Goal: Understand process/instructions: Learn how to perform a task or action

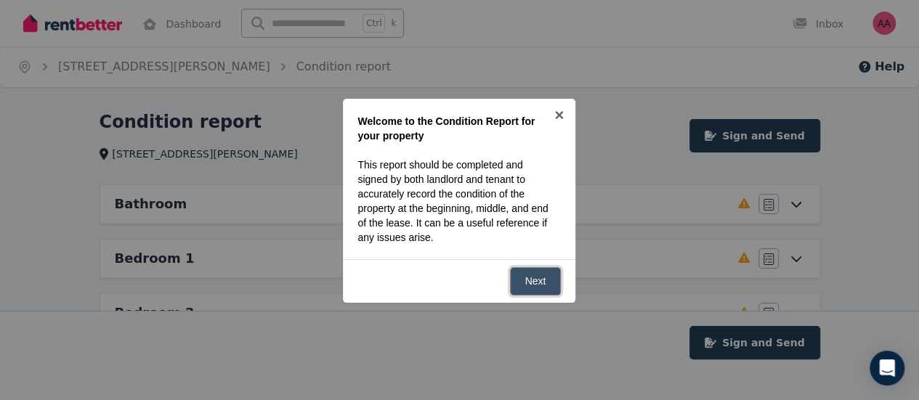
click at [549, 275] on link "Next" at bounding box center [536, 281] width 52 height 28
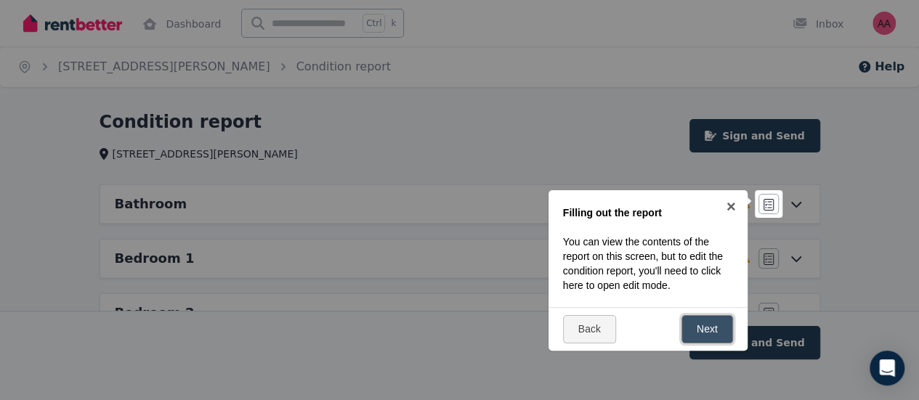
click at [698, 326] on link "Next" at bounding box center [708, 329] width 52 height 28
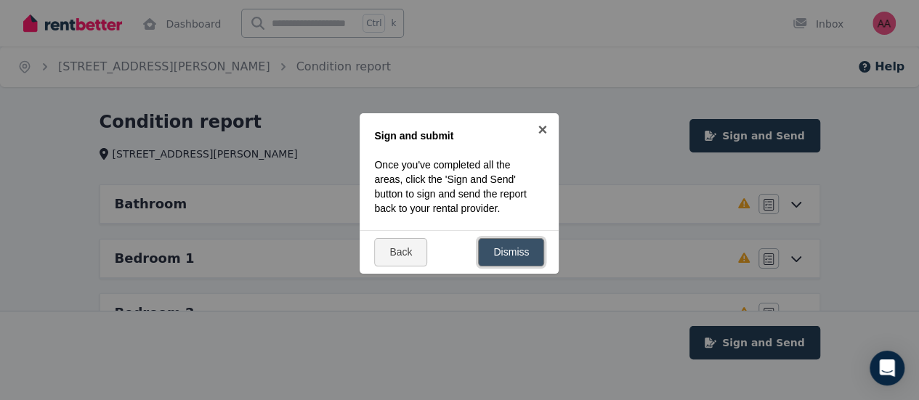
click at [517, 259] on link "Dismiss" at bounding box center [511, 252] width 66 height 28
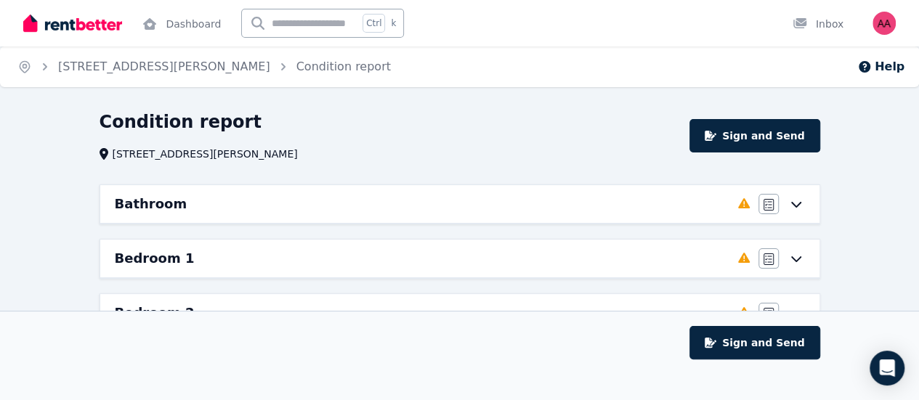
click at [796, 213] on div "Agree/Disagree" at bounding box center [782, 204] width 47 height 20
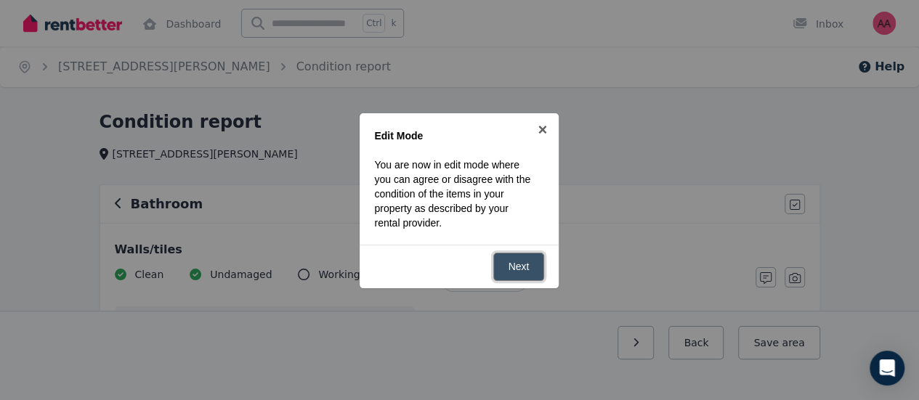
click at [521, 264] on link "Next" at bounding box center [519, 267] width 52 height 28
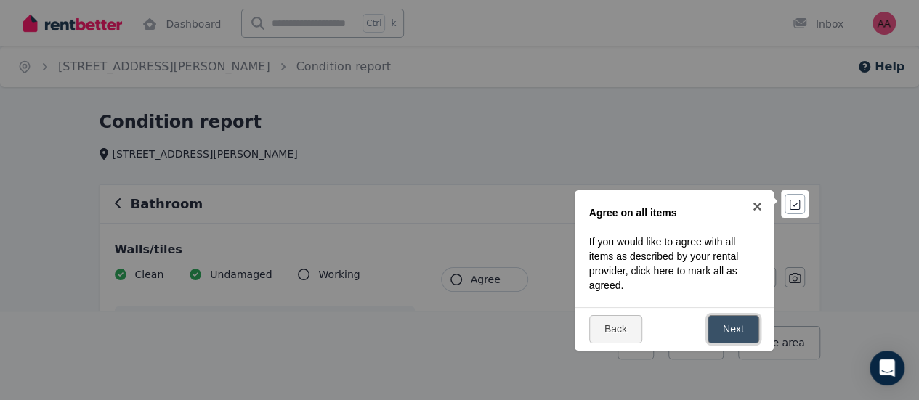
click at [723, 322] on link "Next" at bounding box center [734, 329] width 52 height 28
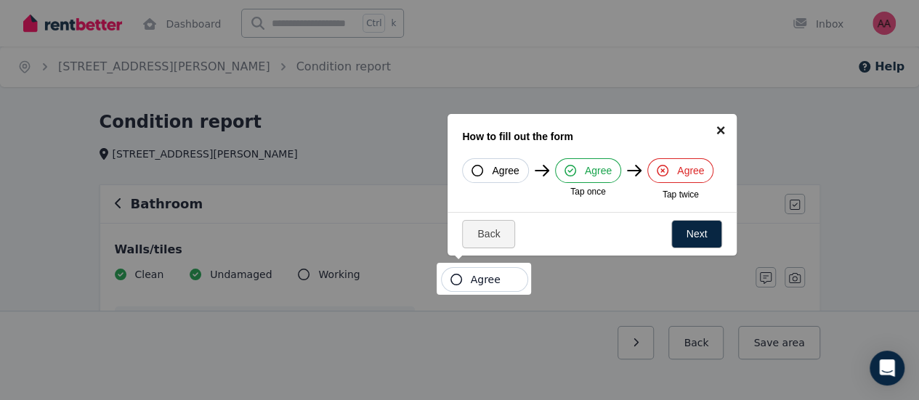
click at [727, 132] on link "×" at bounding box center [720, 130] width 33 height 33
